Goal: Find specific page/section: Find specific page/section

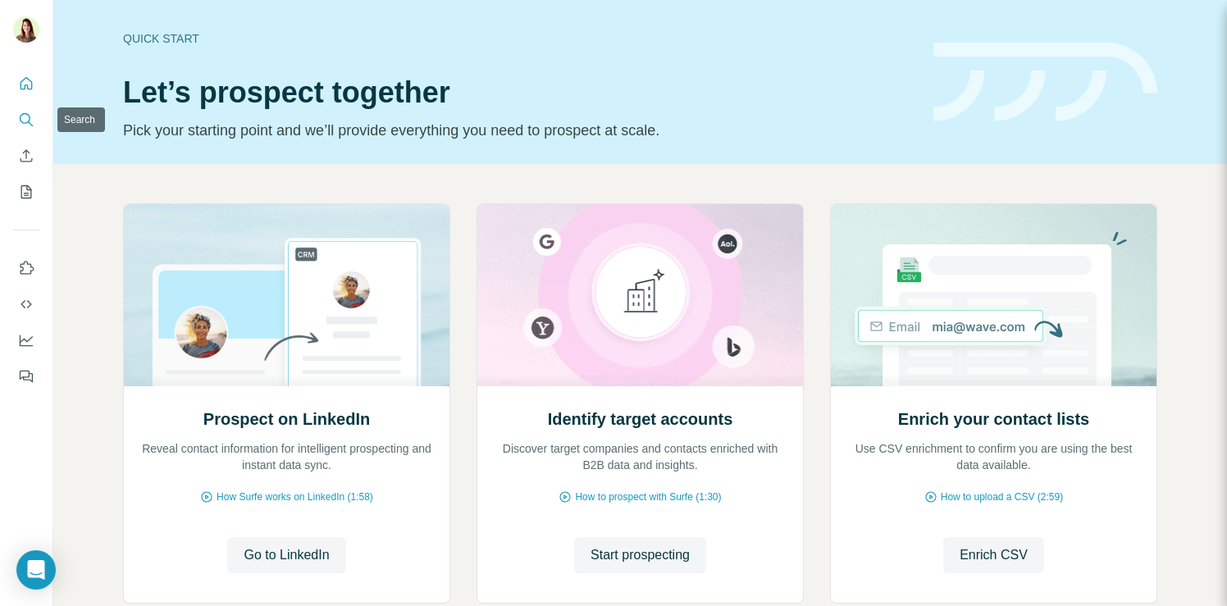
click at [26, 116] on icon "Search" at bounding box center [26, 120] width 16 height 16
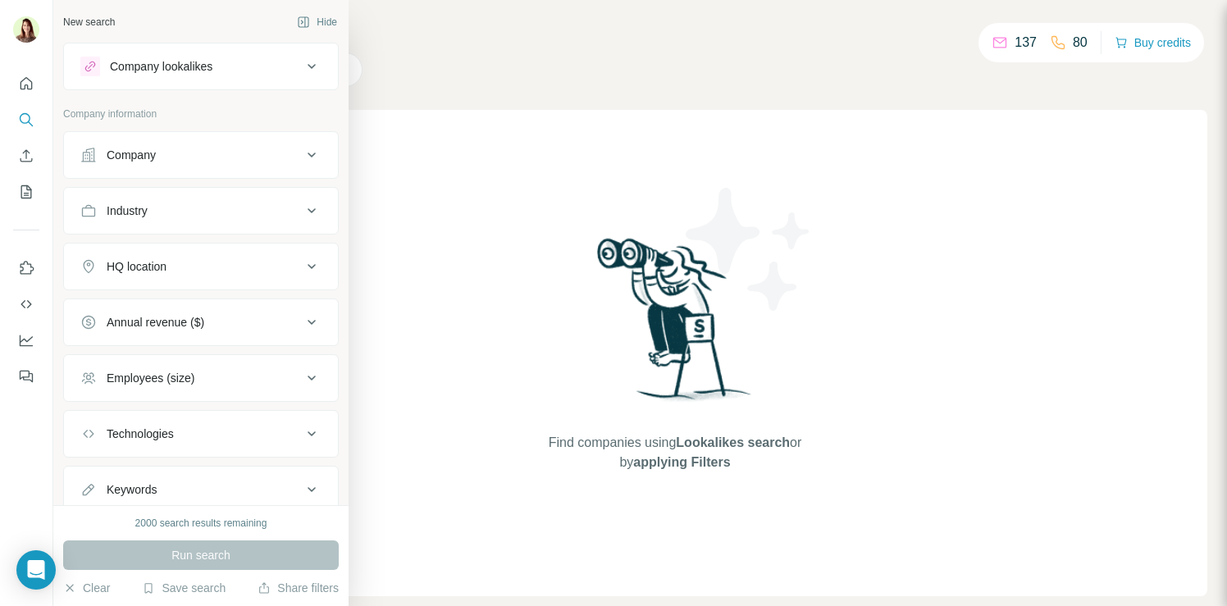
click at [167, 161] on div "Company" at bounding box center [191, 155] width 222 height 16
